Goal: Information Seeking & Learning: Check status

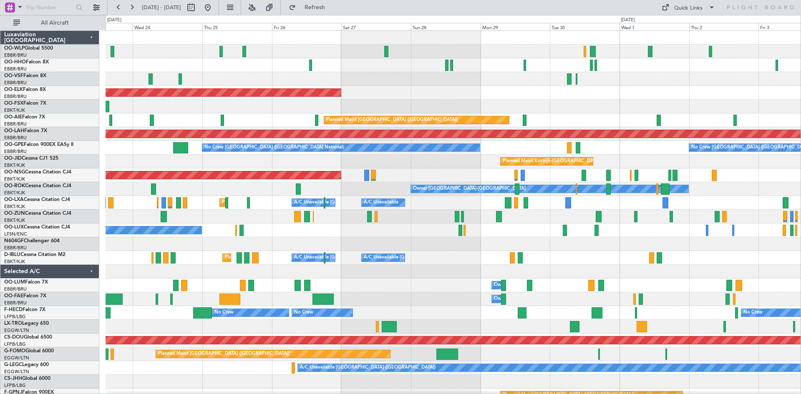
click at [151, 304] on div "Planned Maint Kortrijk-Wevelgem Planned Maint London (Farnborough) Planned Main…" at bounding box center [452, 244] width 695 height 427
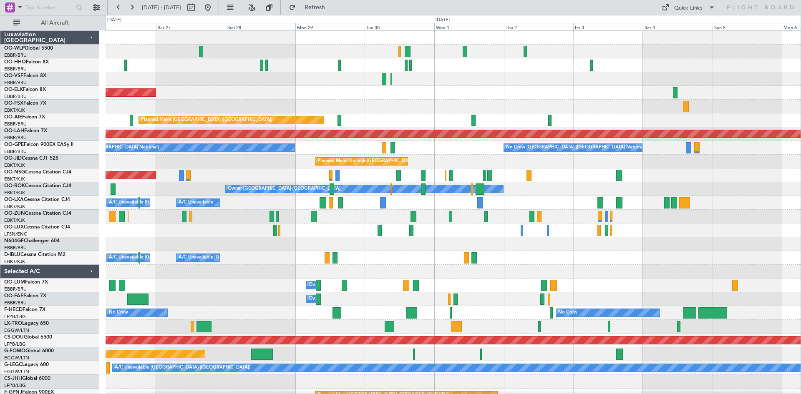
click at [359, 254] on div "Planned Maint Kortrijk-Wevelgem Planned Maint London (Farnborough) Planned Main…" at bounding box center [452, 230] width 695 height 399
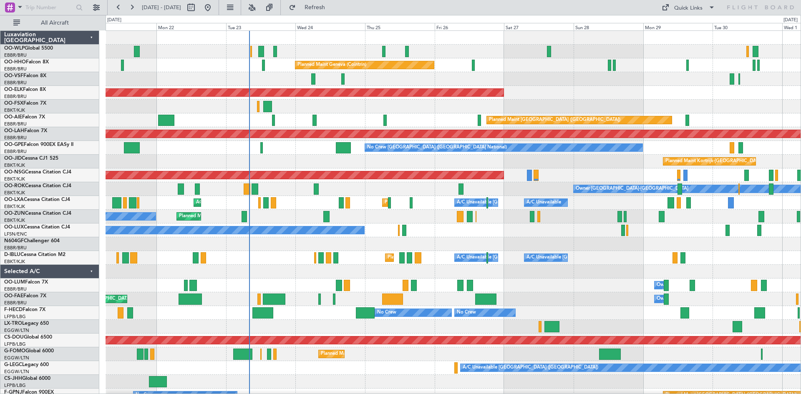
click at [628, 180] on div "Planned Maint Geneva (Cointrin) AOG Maint Brussels (Brussels National) Planned …" at bounding box center [452, 230] width 695 height 399
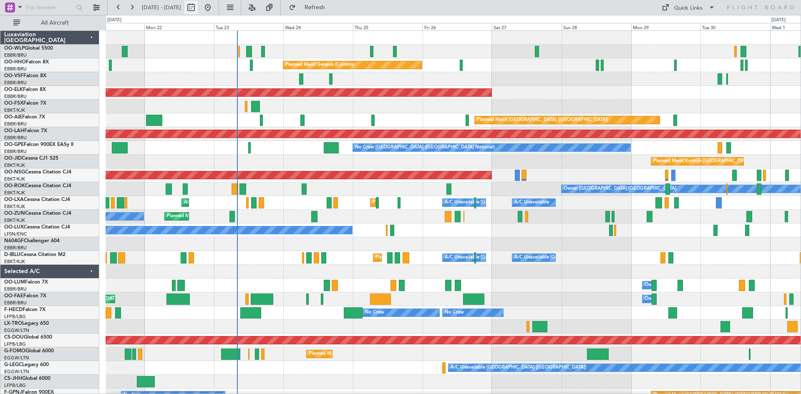
click at [198, 10] on button at bounding box center [190, 7] width 13 height 13
select select "9"
select select "2025"
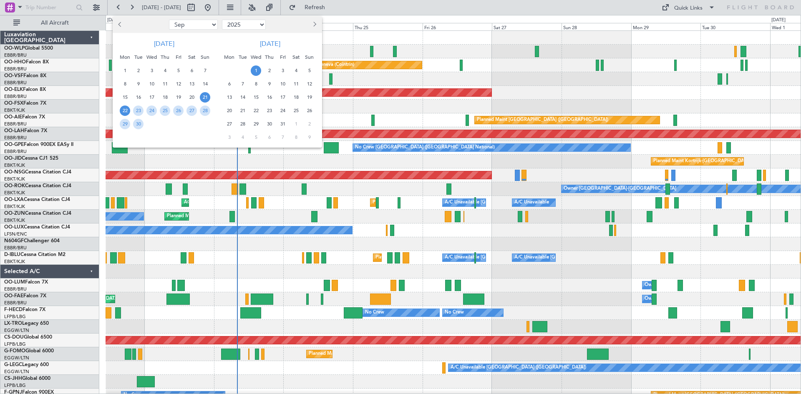
click at [121, 112] on span "22" at bounding box center [125, 110] width 10 height 10
click at [228, 83] on span "6" at bounding box center [229, 84] width 10 height 10
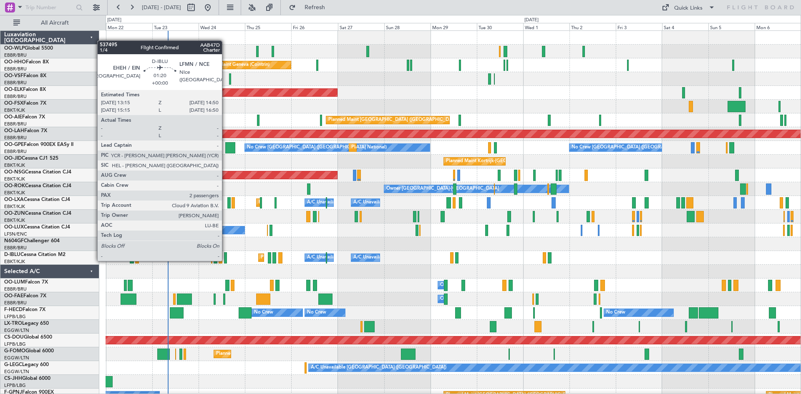
click at [226, 260] on div at bounding box center [225, 257] width 3 height 11
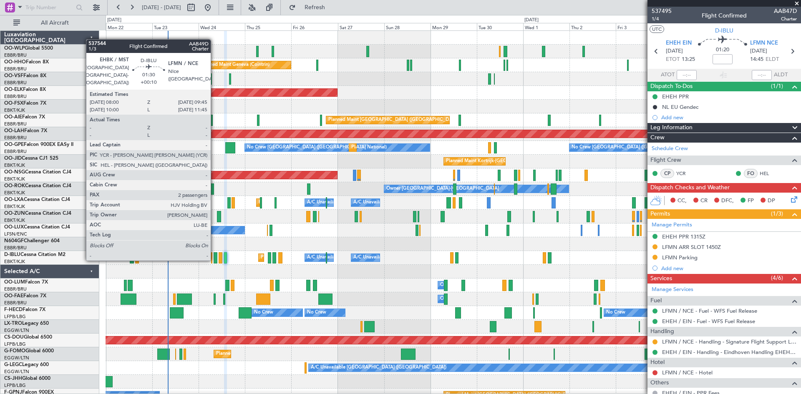
click at [214, 260] on div at bounding box center [215, 257] width 4 height 11
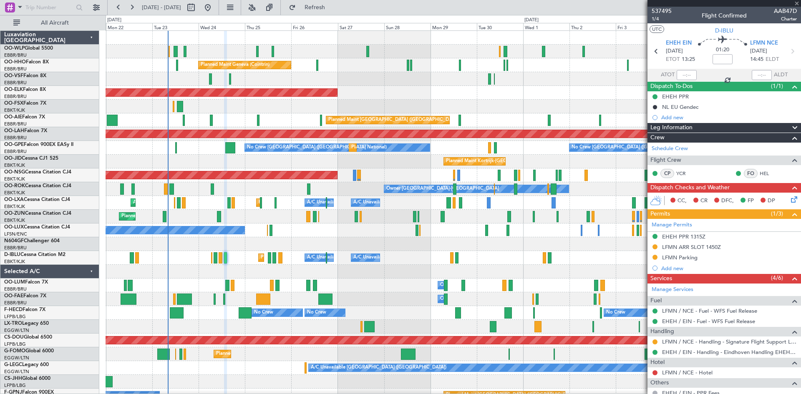
type input "+00:10"
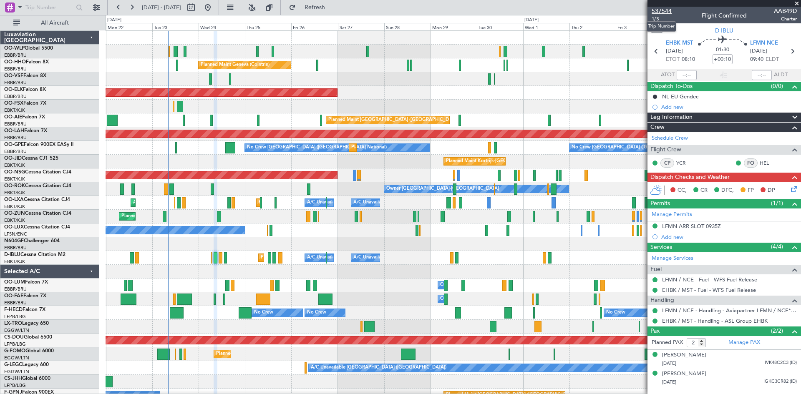
click at [663, 12] on span "537544" at bounding box center [661, 11] width 20 height 9
click at [796, 4] on div at bounding box center [723, 3] width 153 height 7
click at [797, 3] on span at bounding box center [796, 4] width 8 height 8
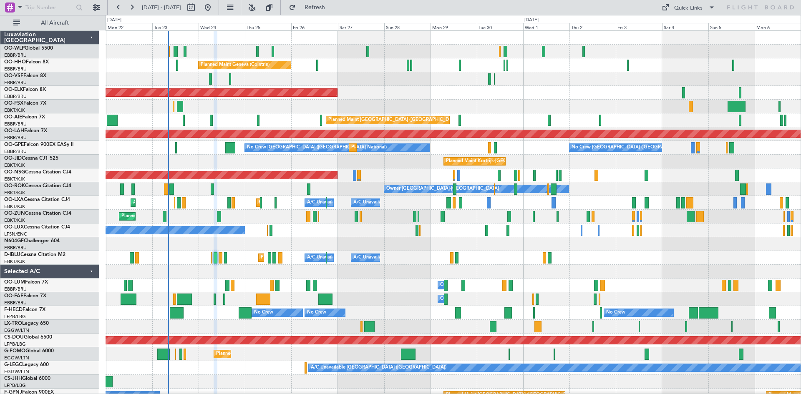
type input "0"
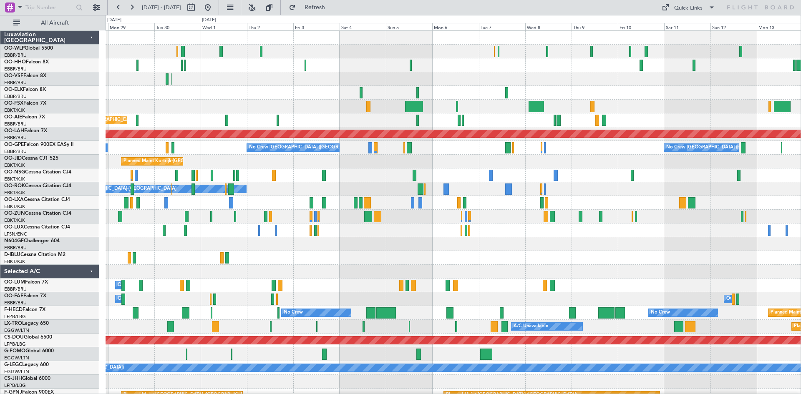
click at [336, 178] on div "Planned Maint [GEOGRAPHIC_DATA] ([GEOGRAPHIC_DATA])" at bounding box center [452, 175] width 695 height 14
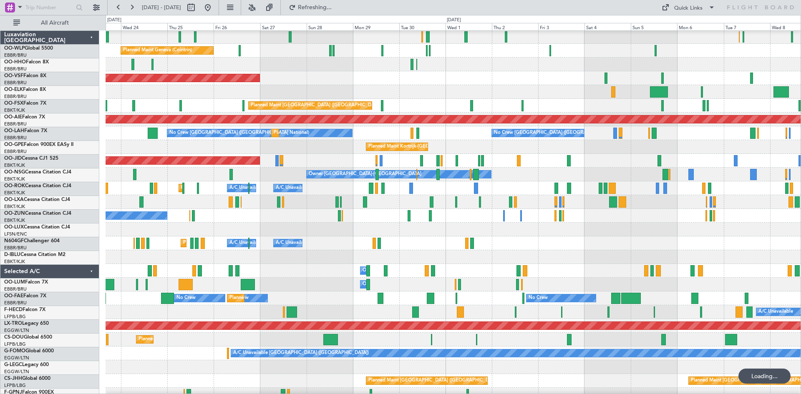
click at [532, 168] on div "Owner [GEOGRAPHIC_DATA]-[GEOGRAPHIC_DATA]" at bounding box center [452, 175] width 695 height 14
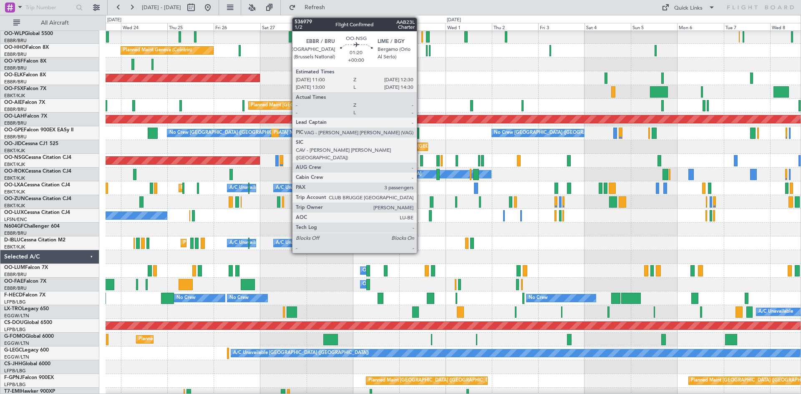
click at [420, 158] on div at bounding box center [421, 160] width 3 height 11
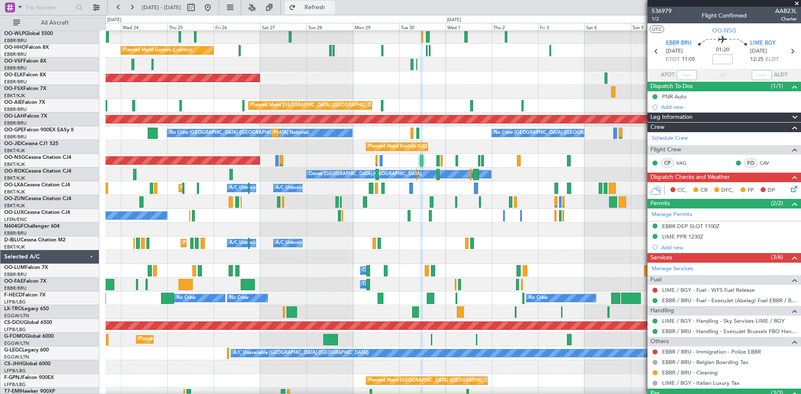
click at [335, 3] on button "Refresh" at bounding box center [310, 7] width 50 height 13
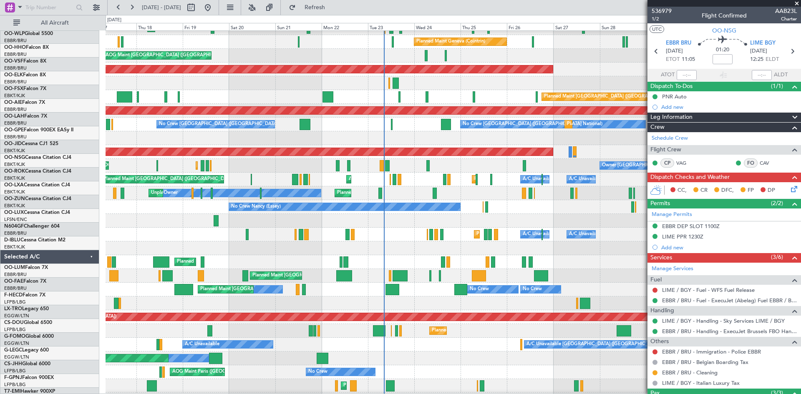
scroll to position [25, 0]
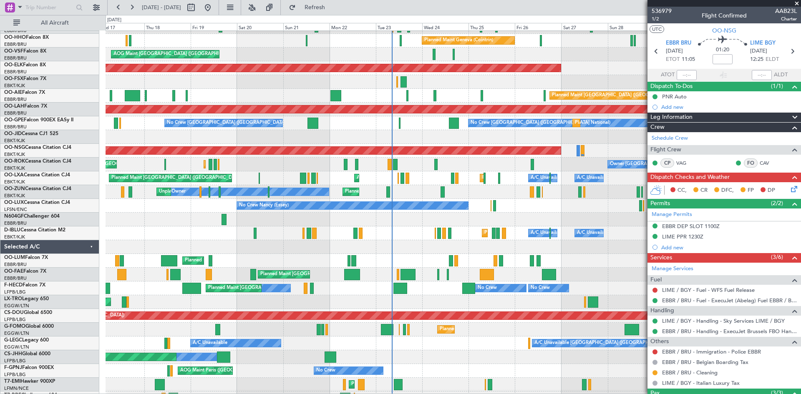
click at [613, 78] on div "AOG Maint Kortrijk-[GEOGRAPHIC_DATA]" at bounding box center [452, 82] width 695 height 14
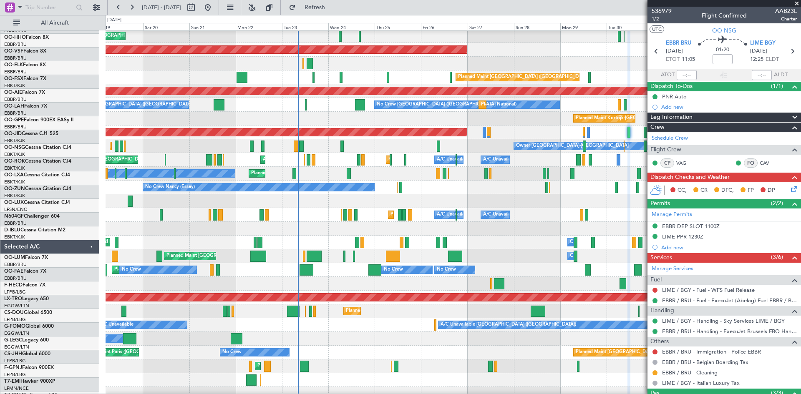
click at [334, 122] on div "Planned Maint Kortrijk-[GEOGRAPHIC_DATA]" at bounding box center [452, 119] width 695 height 14
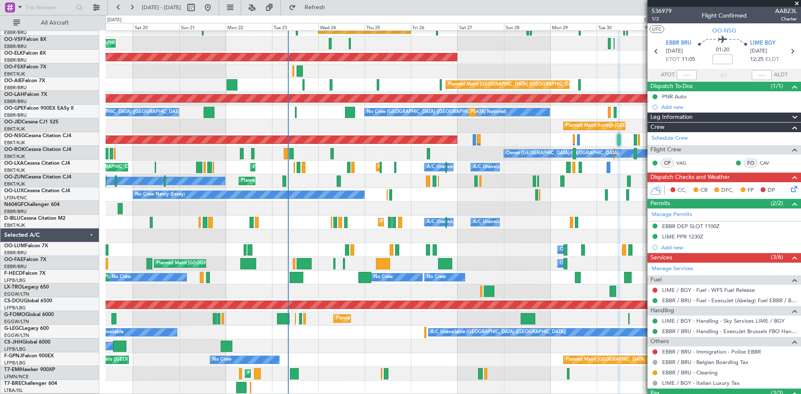
scroll to position [35, 0]
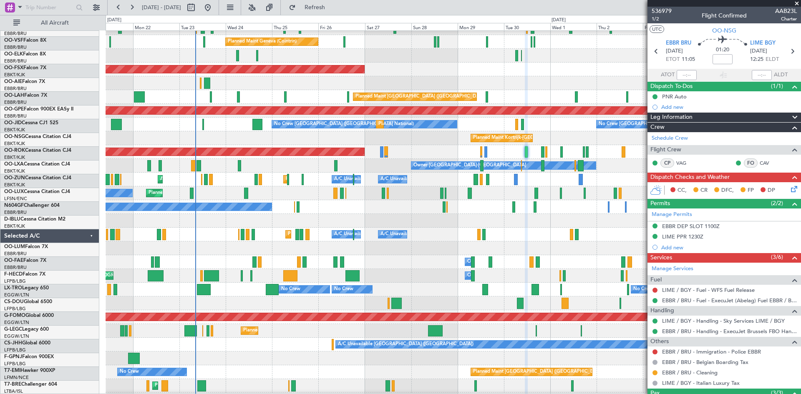
click at [387, 208] on div "No Crew Nancy (Essey)" at bounding box center [452, 207] width 695 height 14
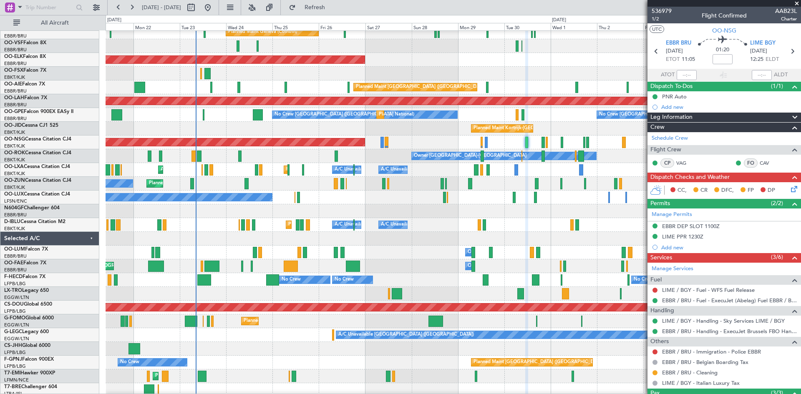
click at [369, 225] on div "Planned Maint Nice (Côte d'Azur Airport) A/C Unavailable Brussels (Brussels Nat…" at bounding box center [452, 225] width 695 height 14
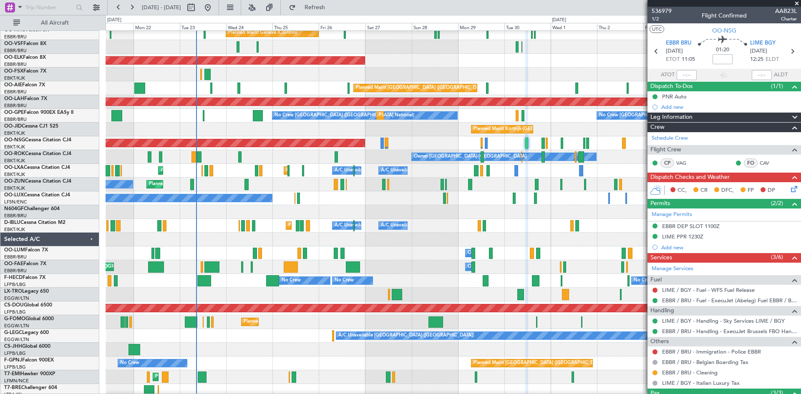
click at [796, 5] on span at bounding box center [796, 4] width 8 height 8
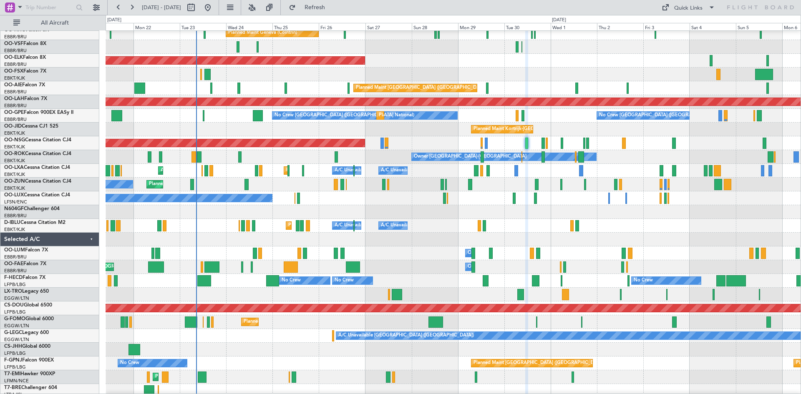
type input "0"
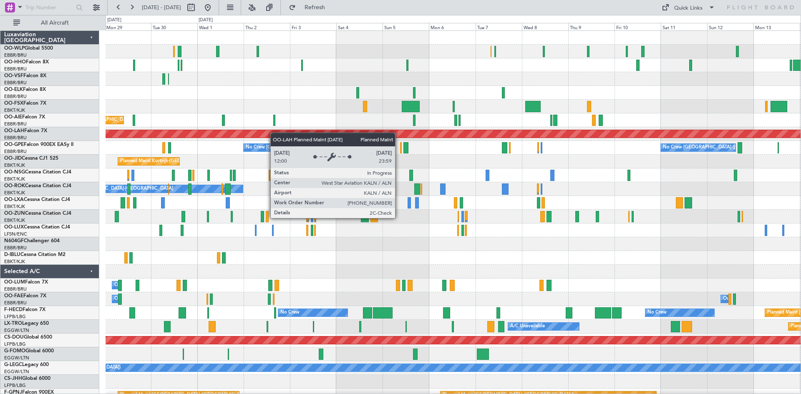
scroll to position [0, 0]
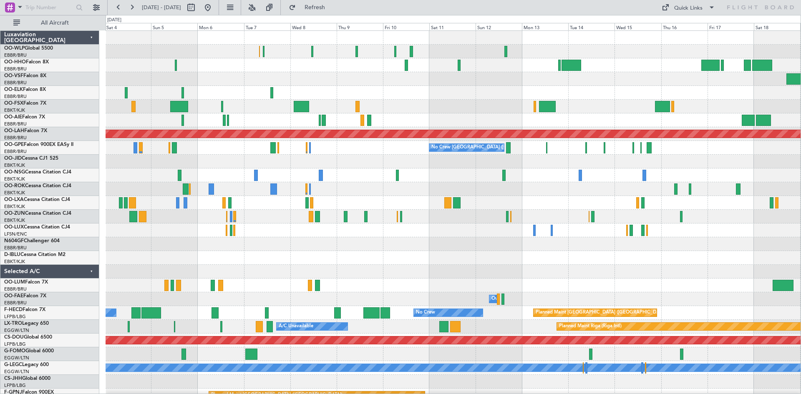
click at [3, 151] on div "Planned Maint Alton-st Louis (St Louis Regl) No Crew Brussels (Brussels Nationa…" at bounding box center [400, 204] width 801 height 379
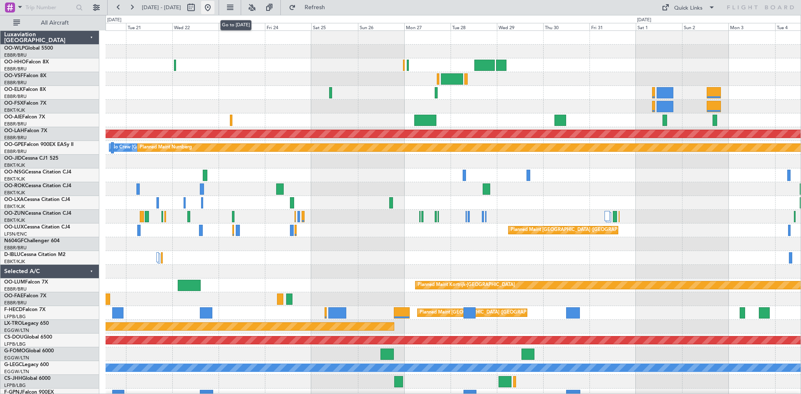
click at [214, 6] on button at bounding box center [207, 7] width 13 height 13
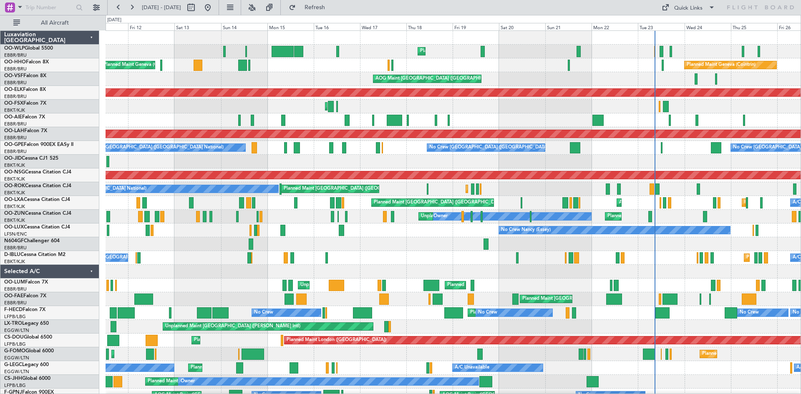
click at [483, 116] on div "Planned Maint Liege Planned Maint Geneva (Cointrin) Planned Maint Geneva (Coint…" at bounding box center [452, 244] width 695 height 427
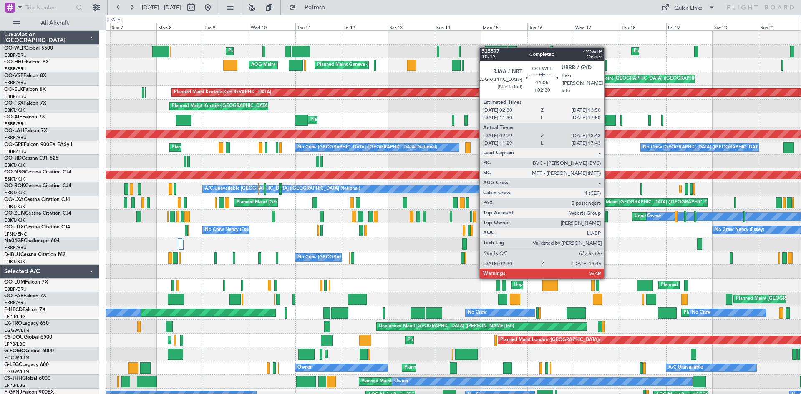
click at [485, 48] on div "Planned Maint Liege Planned Maint Liege Planned Maint Geneva (Cointrin) AOG Mai…" at bounding box center [452, 251] width 695 height 440
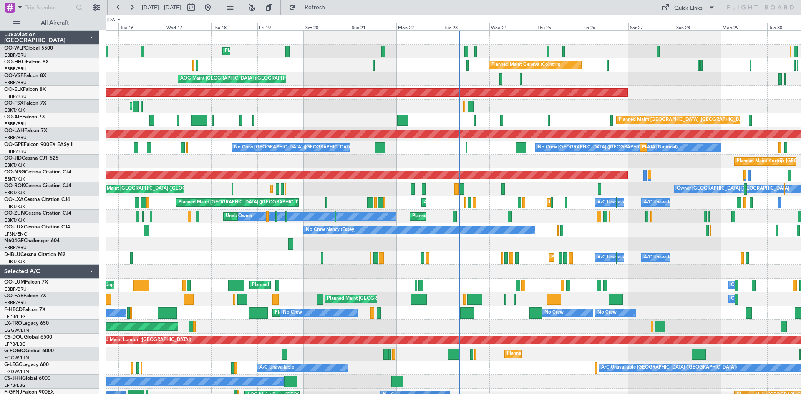
click at [407, 72] on div "Planned Maint Liege Planned Maint Geneva (Cointrin) Planned Maint Geneva (Coint…" at bounding box center [452, 244] width 695 height 427
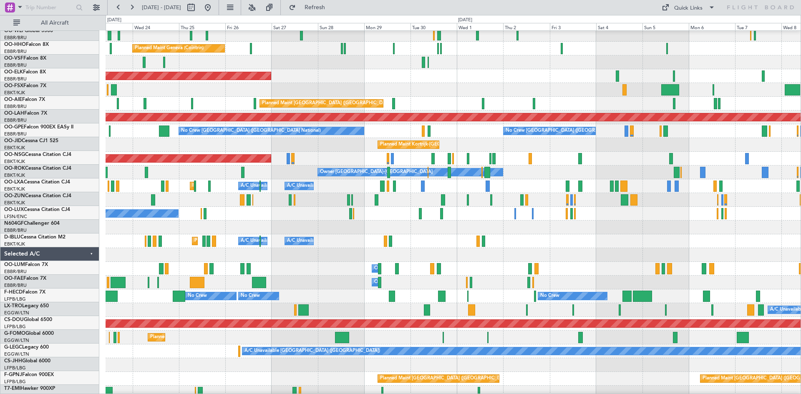
scroll to position [16, 0]
click at [375, 66] on div at bounding box center [452, 62] width 695 height 14
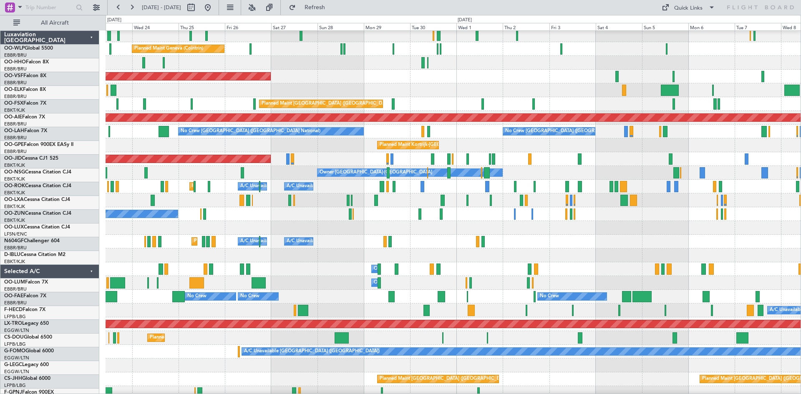
scroll to position [16, 0]
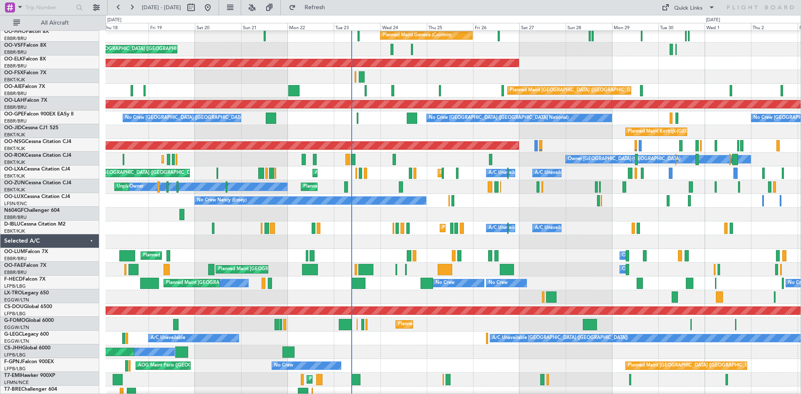
click at [663, 49] on div "AOG Maint [GEOGRAPHIC_DATA] ([GEOGRAPHIC_DATA] National)" at bounding box center [452, 50] width 695 height 14
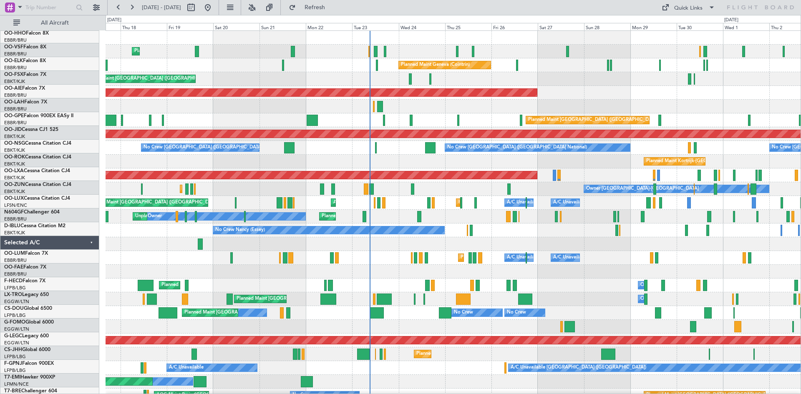
scroll to position [0, 0]
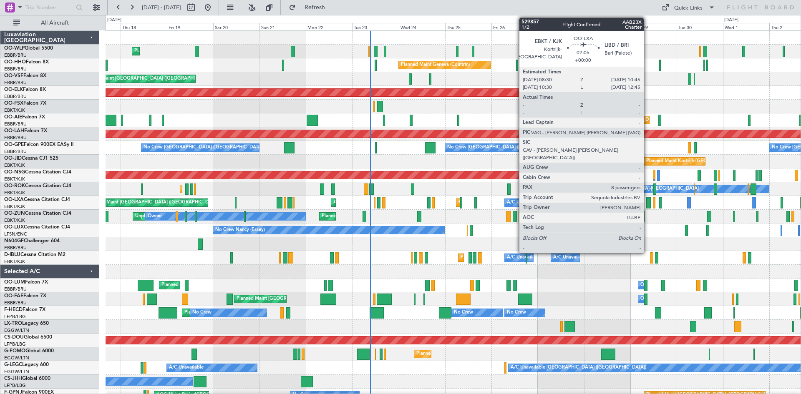
click at [647, 207] on div at bounding box center [648, 202] width 5 height 11
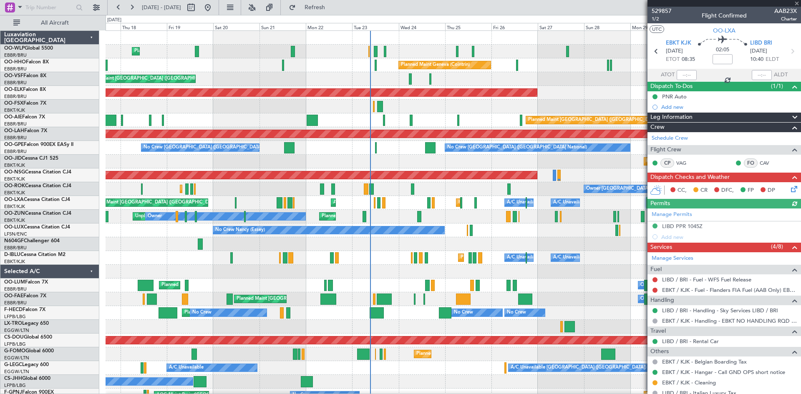
scroll to position [198, 0]
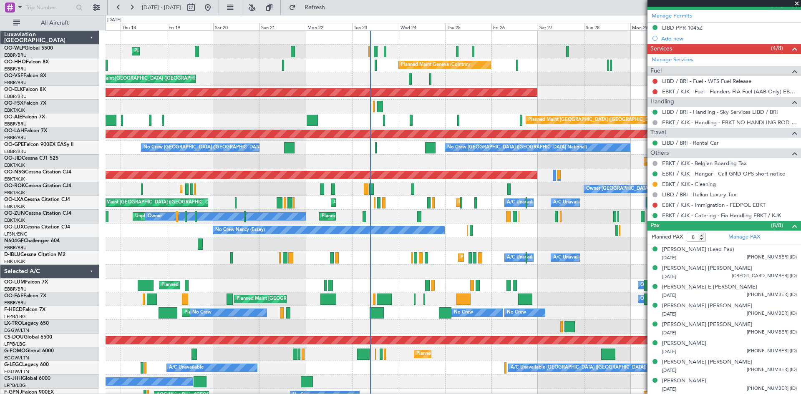
click at [795, 4] on span at bounding box center [796, 4] width 8 height 8
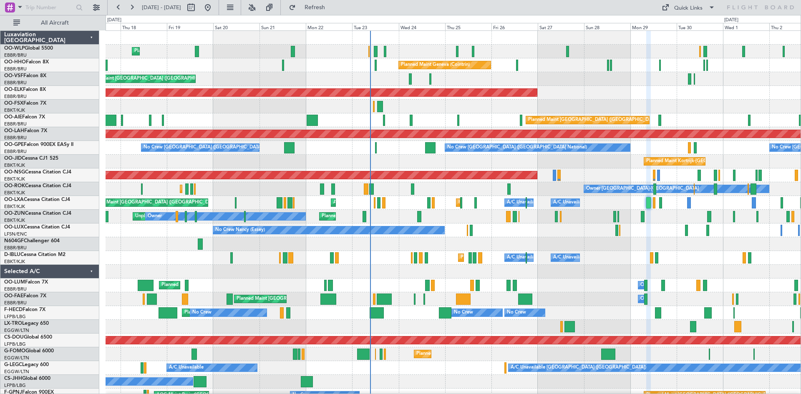
type input "0"
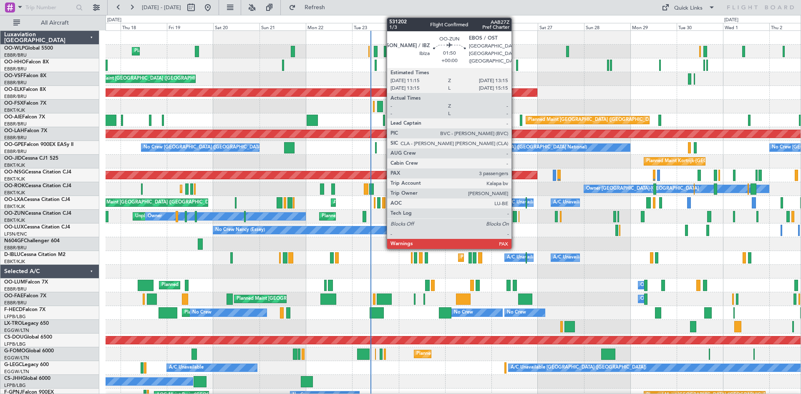
click at [515, 214] on div at bounding box center [514, 216] width 4 height 11
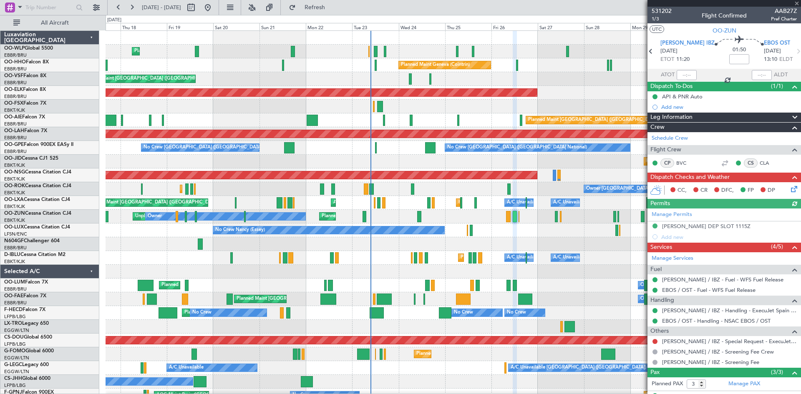
click at [797, 3] on div at bounding box center [723, 3] width 153 height 7
click at [797, 1] on span at bounding box center [796, 4] width 8 height 8
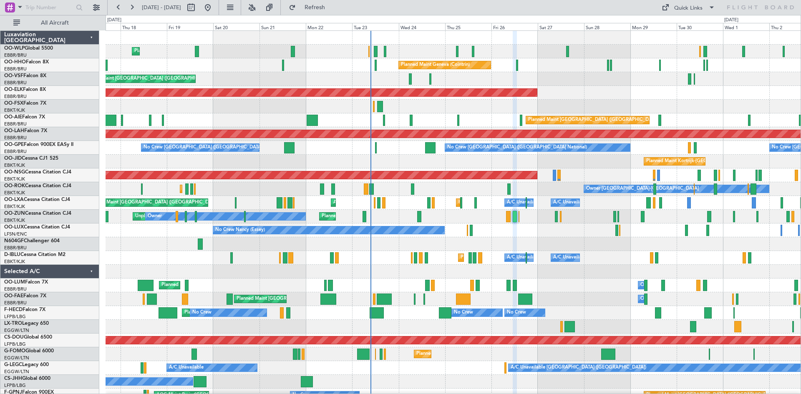
type input "0"
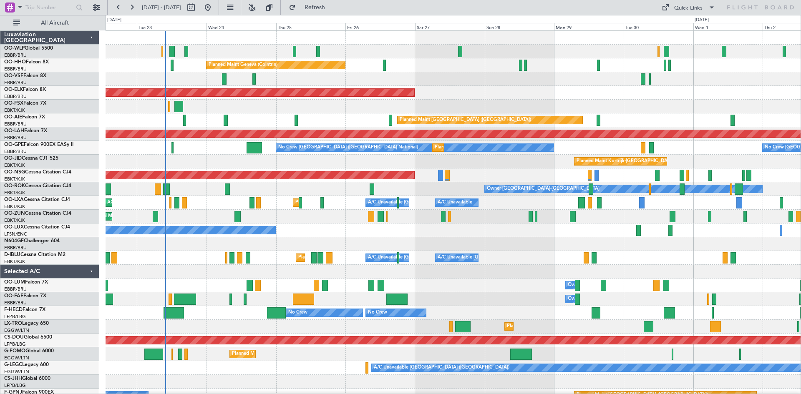
scroll to position [35, 0]
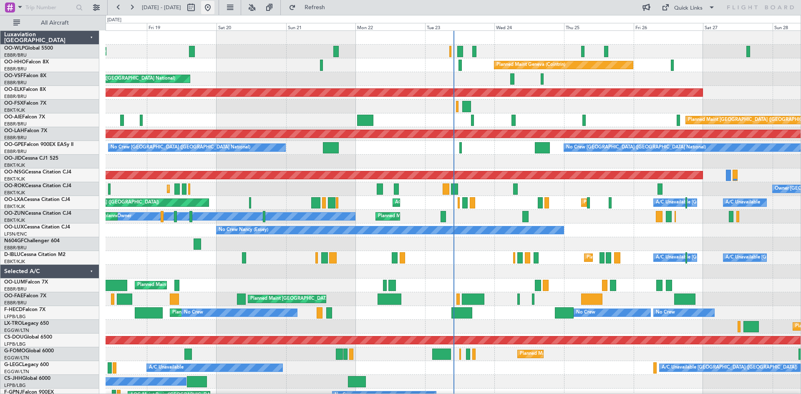
click at [214, 7] on button at bounding box center [207, 7] width 13 height 13
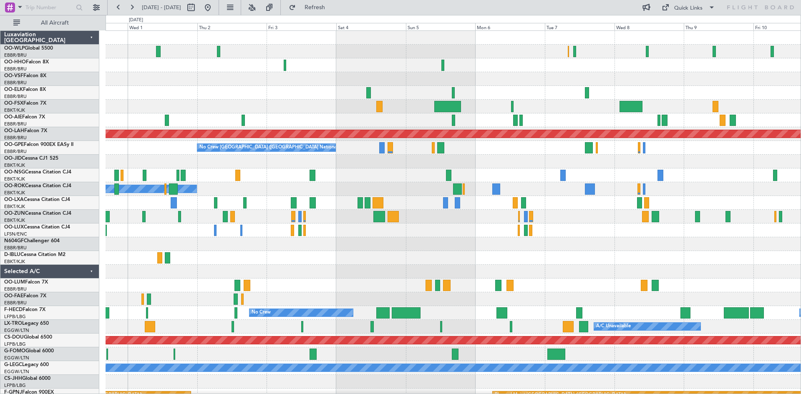
click at [0, 121] on div "Planned Maint London (Farnborough) Planned Maint Alton-st Louis (St Louis Regl)…" at bounding box center [400, 204] width 801 height 379
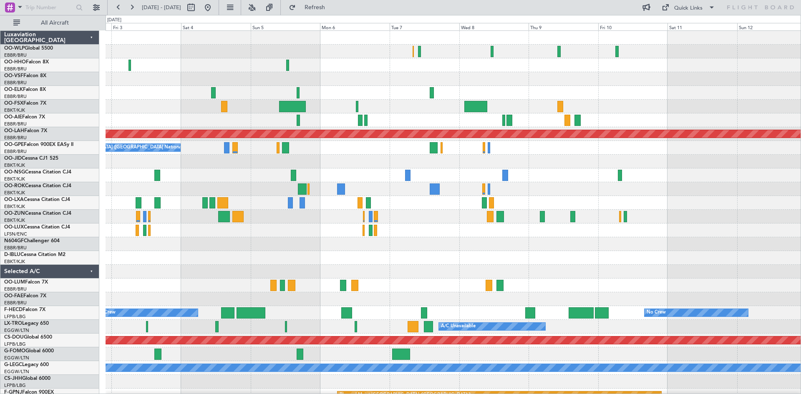
click at [362, 77] on div at bounding box center [452, 79] width 695 height 14
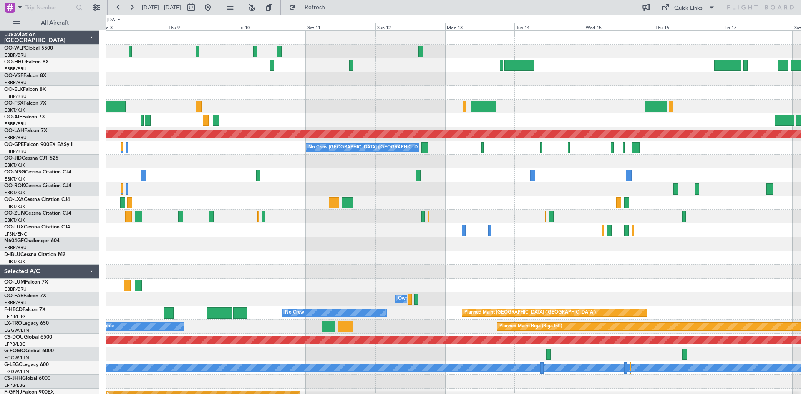
click at [0, 123] on div "Planned Maint Alton-st Louis (St Louis Regl) No Crew Brussels (Brussels Nationa…" at bounding box center [400, 204] width 801 height 379
click at [214, 9] on button at bounding box center [207, 7] width 13 height 13
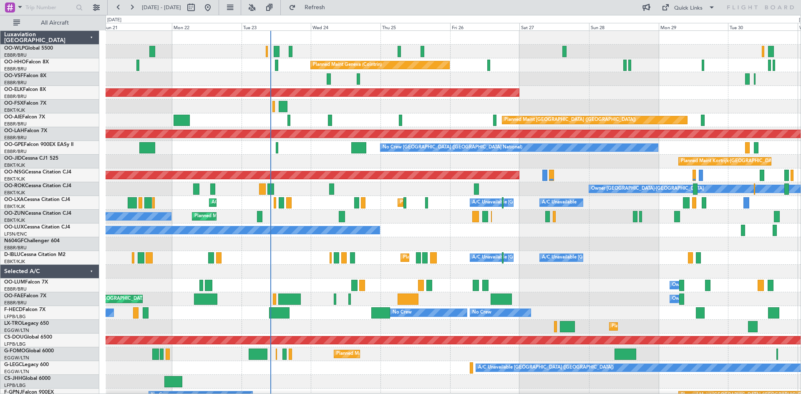
click at [433, 196] on div "Planned Maint Kortrijk-Wevelgem A/C Unavailable Brussels (Brussels National) A/…" at bounding box center [452, 203] width 695 height 14
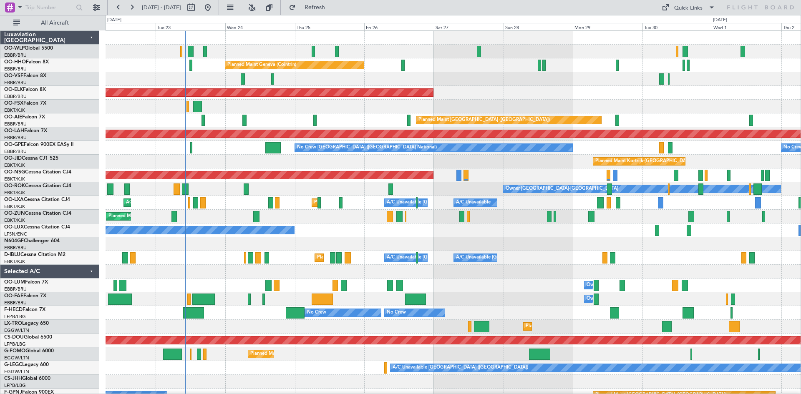
click at [329, 226] on div "No Crew Nancy (Essey)" at bounding box center [452, 230] width 695 height 14
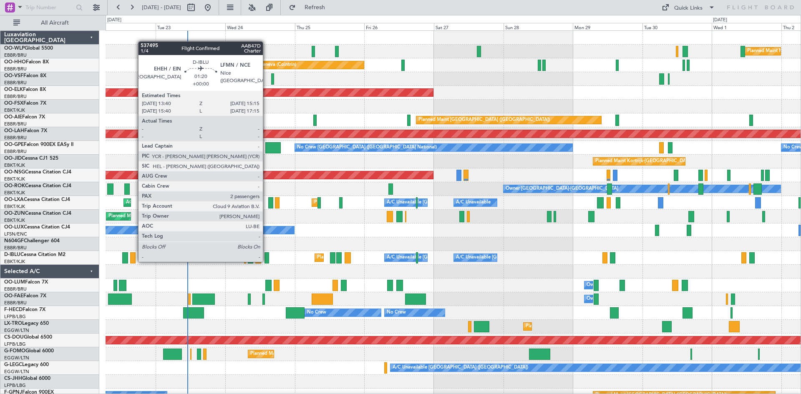
click at [266, 261] on div at bounding box center [266, 257] width 5 height 11
